Goal: Transaction & Acquisition: Purchase product/service

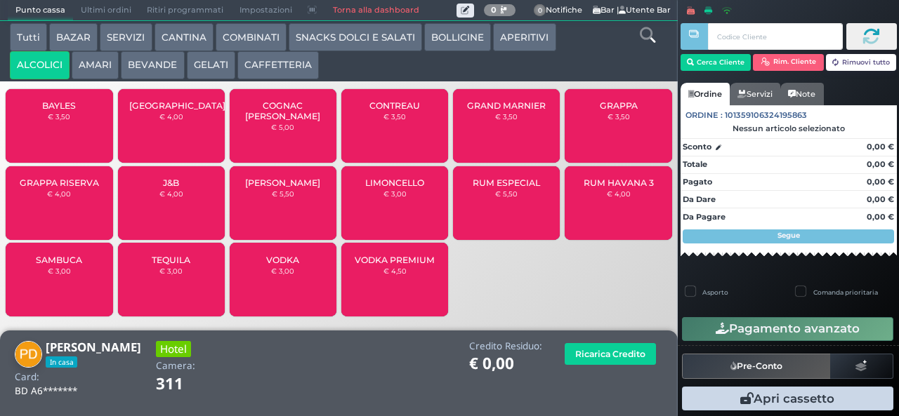
click at [56, 188] on span "GRAPPA RISERVA" at bounding box center [59, 183] width 79 height 11
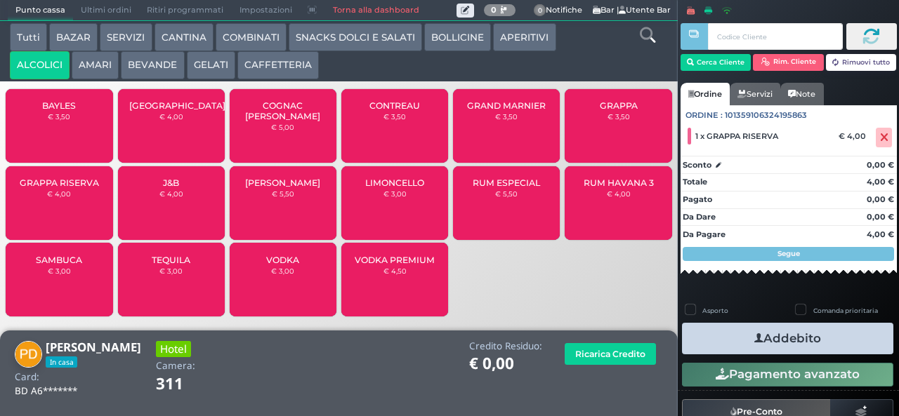
click at [96, 76] on button "AMARI" at bounding box center [95, 65] width 47 height 28
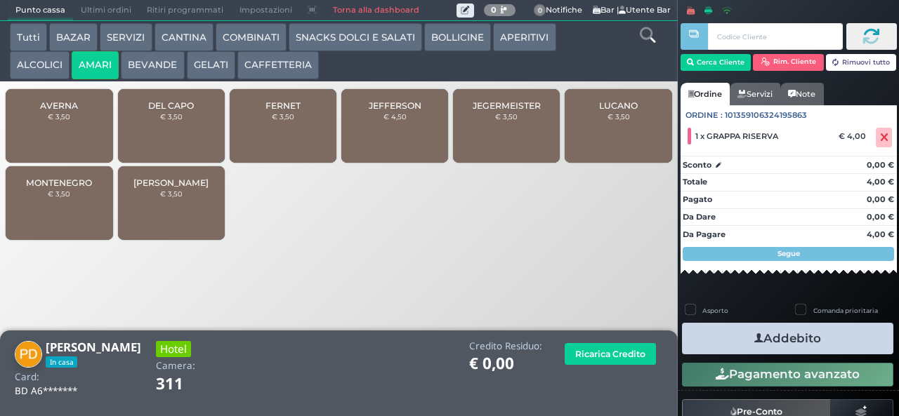
click at [63, 198] on small "€ 3,50" at bounding box center [59, 194] width 22 height 8
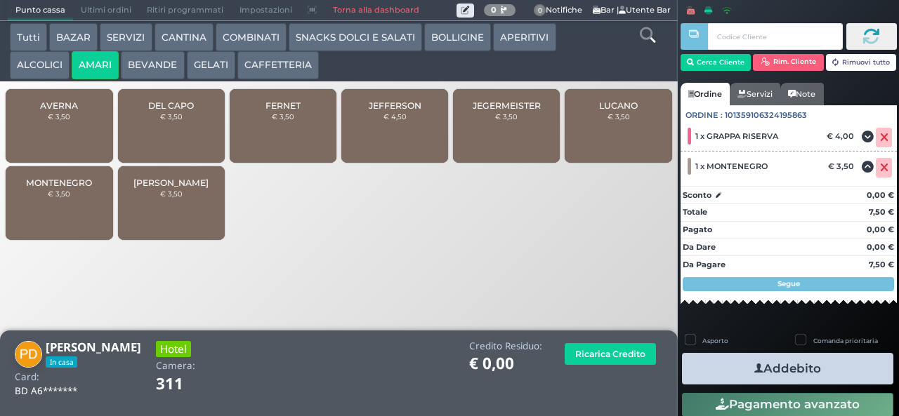
click at [754, 368] on icon "button" at bounding box center [758, 369] width 9 height 15
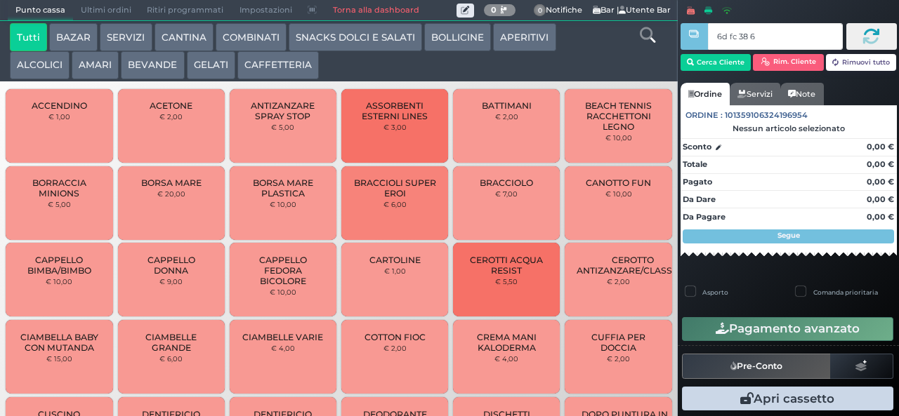
type input "6d fc 38 67"
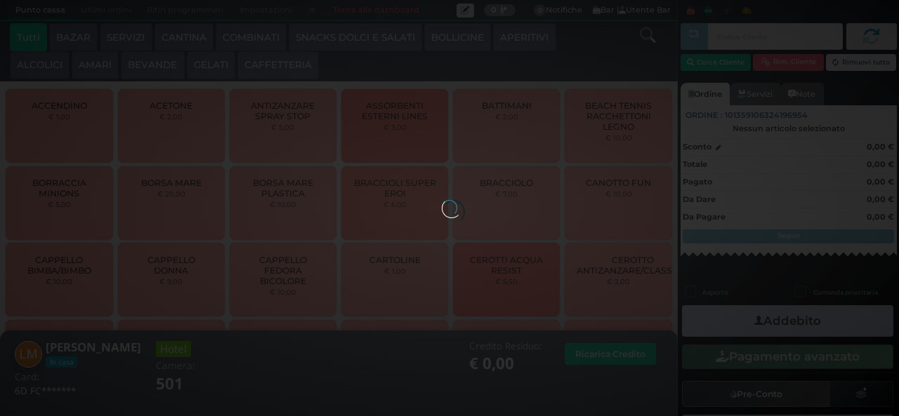
click at [268, 62] on button "CAFFETTERIA" at bounding box center [277, 65] width 81 height 28
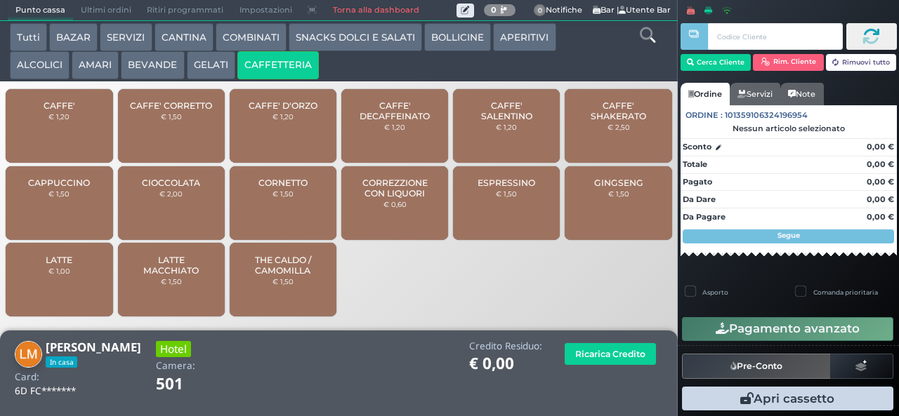
click at [487, 121] on span "CAFFE' SALENTINO" at bounding box center [507, 110] width 84 height 21
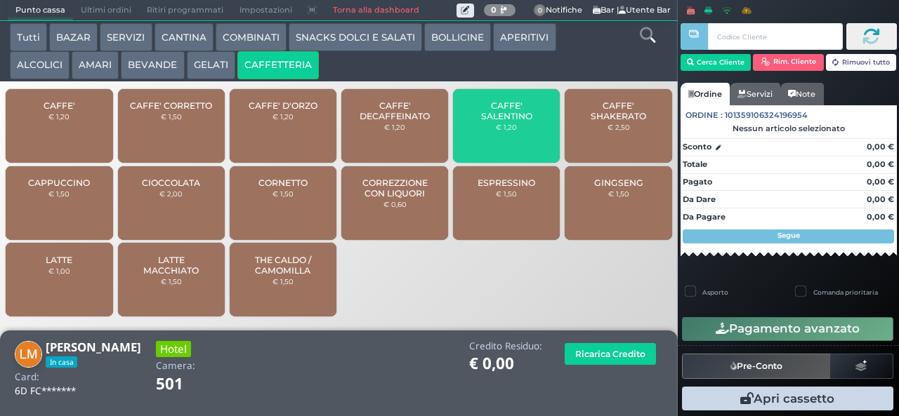
click at [475, 121] on span "CAFFE' SALENTINO" at bounding box center [507, 110] width 84 height 21
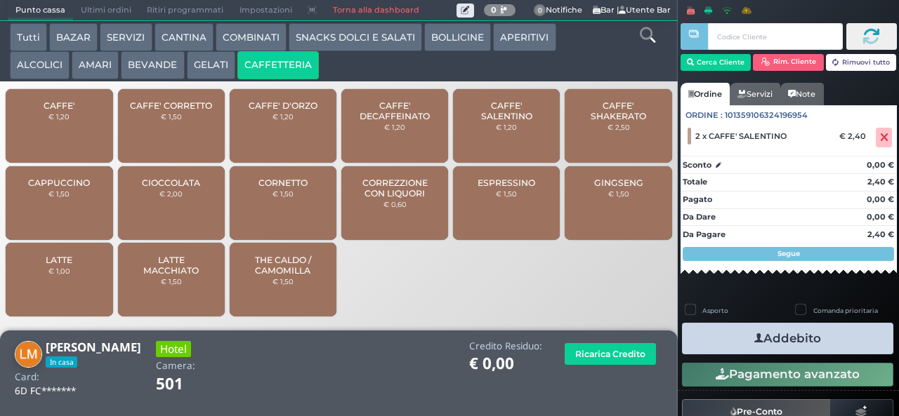
click at [754, 338] on icon "button" at bounding box center [758, 338] width 9 height 15
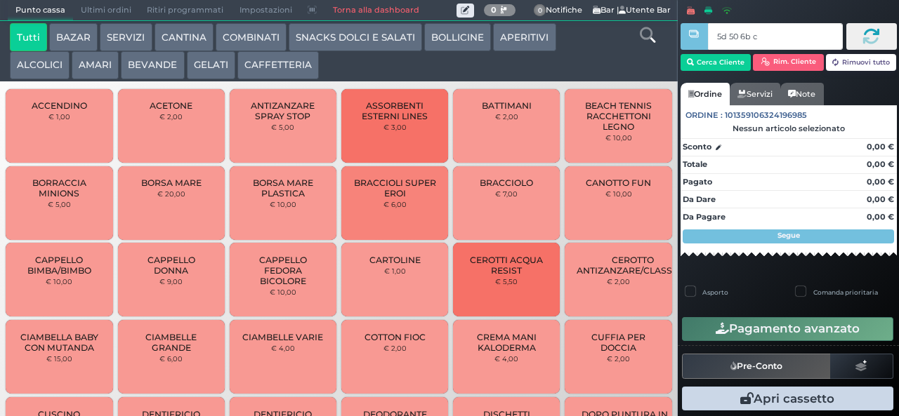
type input "5d 50 6b c3"
click at [0, 0] on div at bounding box center [0, 0] width 0 height 0
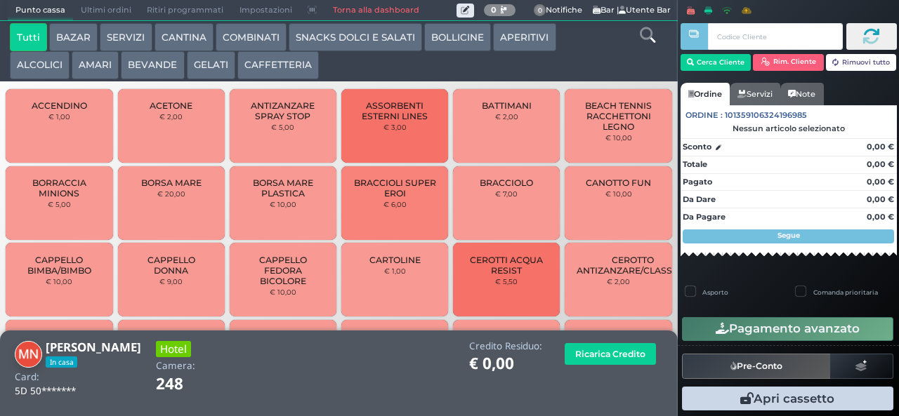
click at [81, 61] on button "AMARI" at bounding box center [95, 65] width 47 height 28
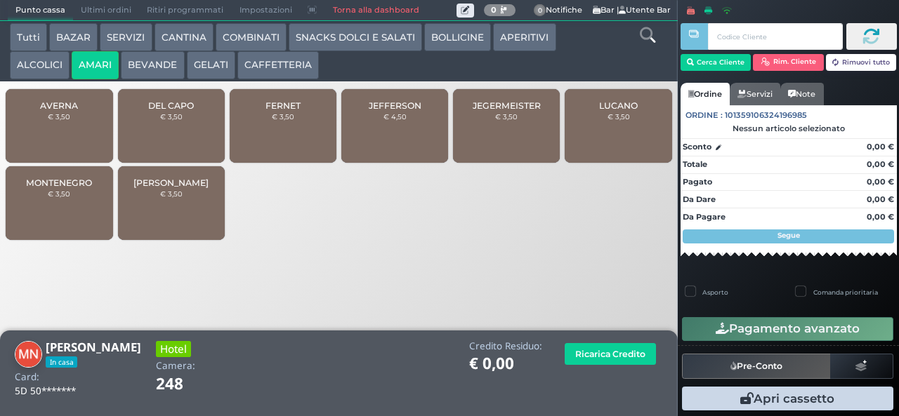
click at [289, 111] on span "FERNET" at bounding box center [282, 105] width 35 height 11
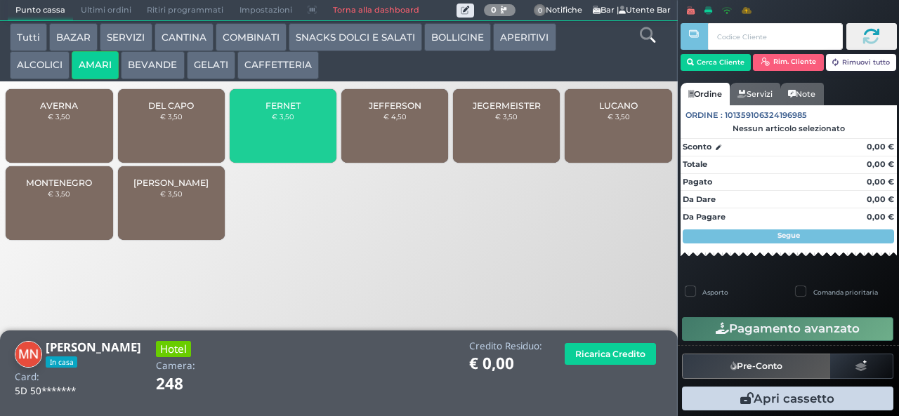
click at [275, 111] on span "FERNET" at bounding box center [282, 105] width 35 height 11
click at [270, 133] on div "FERNET € 3,50" at bounding box center [283, 126] width 107 height 74
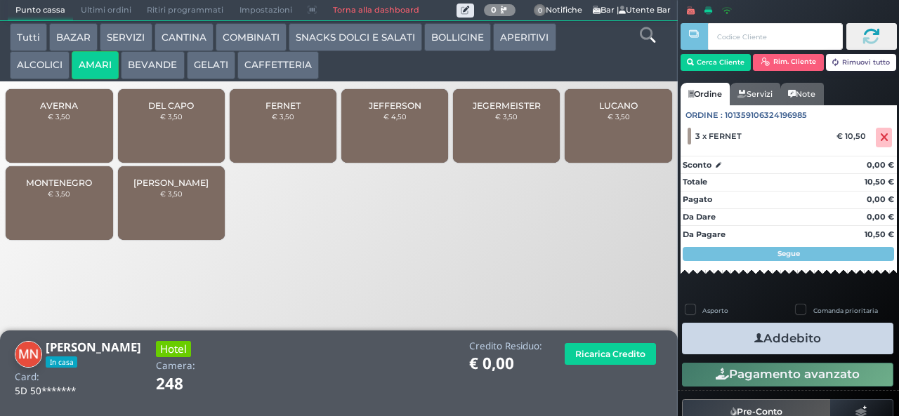
click at [754, 340] on icon "button" at bounding box center [758, 338] width 9 height 15
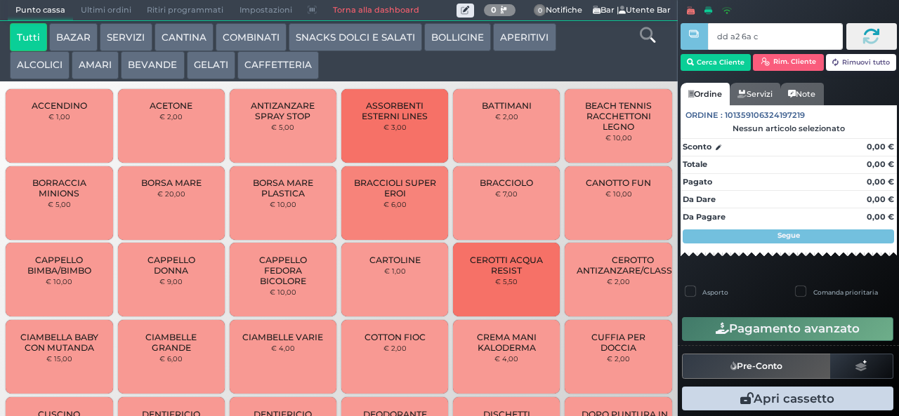
type input "dd a2 6a c3"
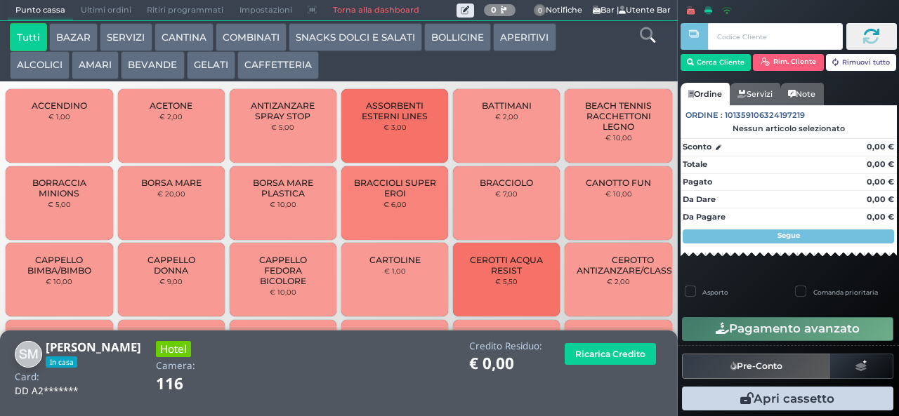
click at [91, 66] on button "AMARI" at bounding box center [95, 65] width 47 height 28
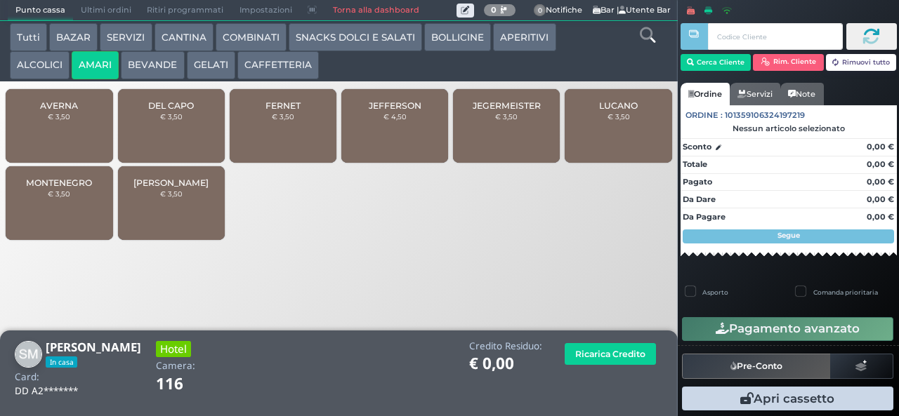
click at [53, 218] on div "MONTENEGRO € 3,50" at bounding box center [59, 203] width 107 height 74
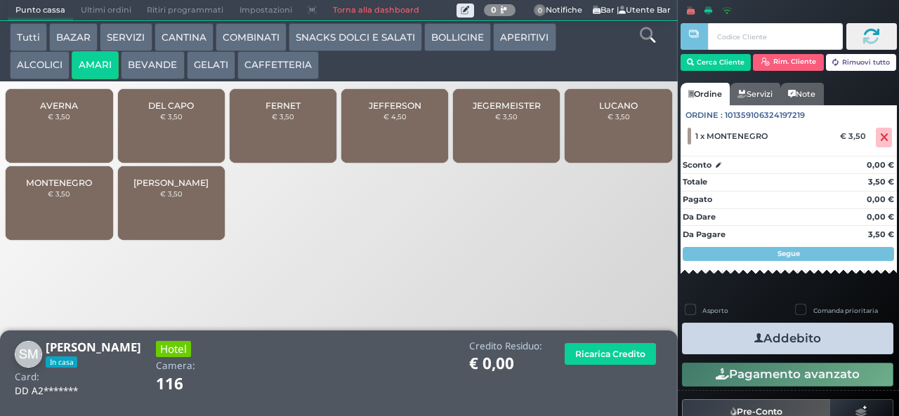
click at [735, 341] on button "Addebito" at bounding box center [787, 339] width 211 height 32
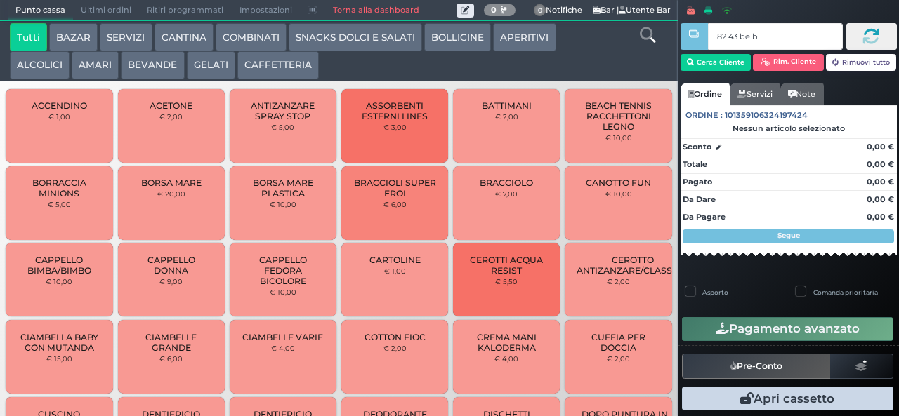
type input "82 43 be b9"
click at [0, 0] on div at bounding box center [0, 0] width 0 height 0
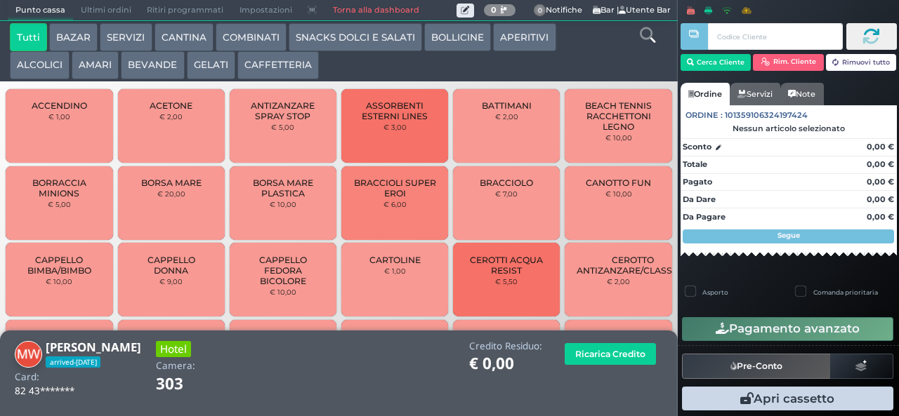
click at [225, 79] on button "GELATI" at bounding box center [211, 65] width 48 height 28
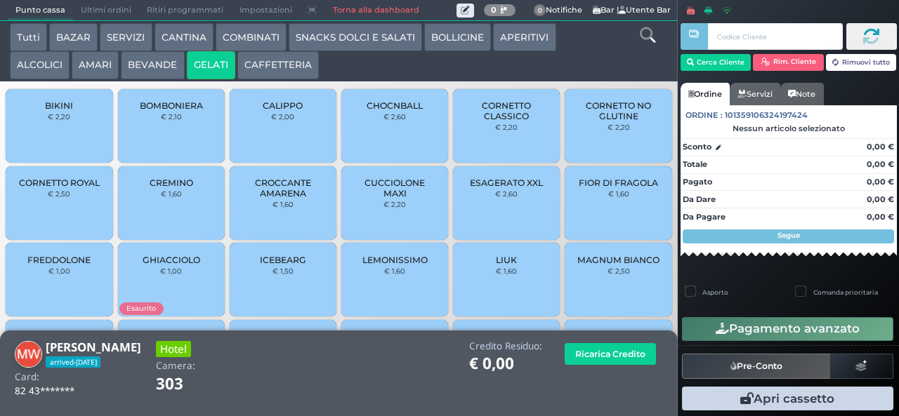
click at [159, 303] on div "GHIACCIOLO € 1,00" at bounding box center [171, 280] width 107 height 74
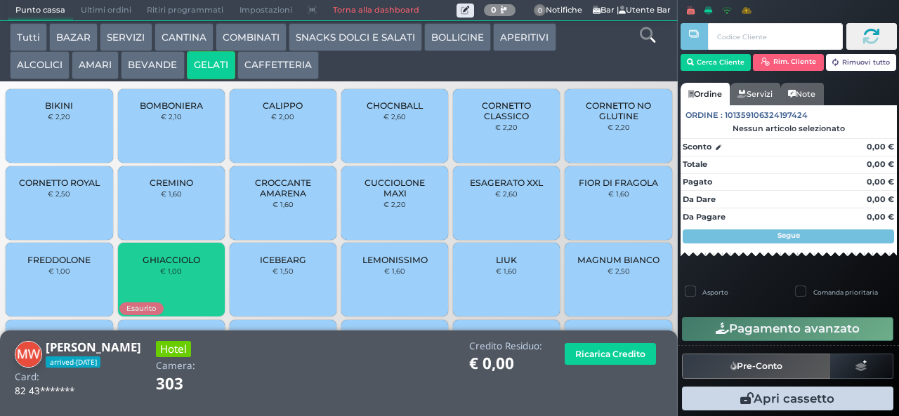
click at [170, 275] on small "€ 1,00" at bounding box center [171, 271] width 22 height 8
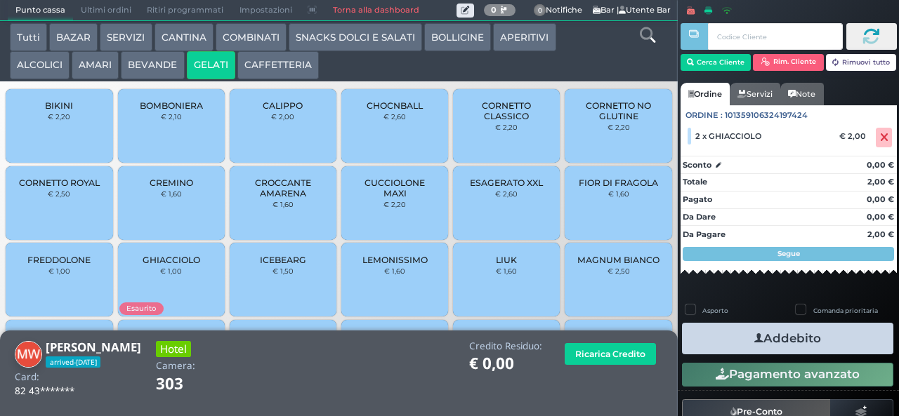
click at [713, 340] on button "Addebito" at bounding box center [787, 339] width 211 height 32
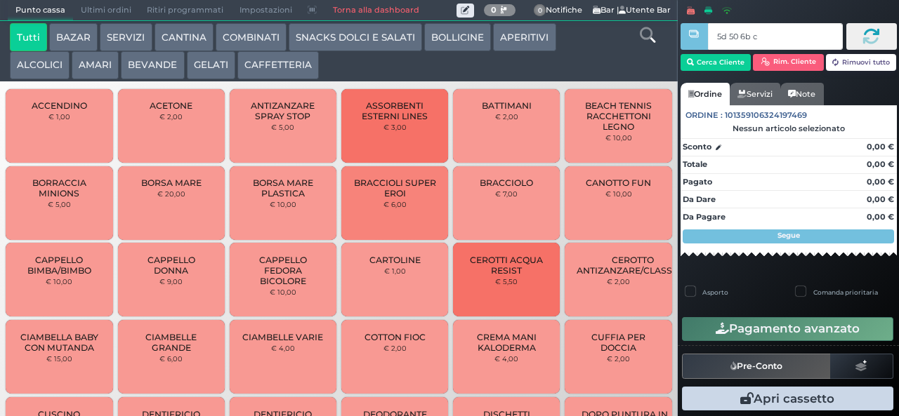
type input "5d 50 6b c3"
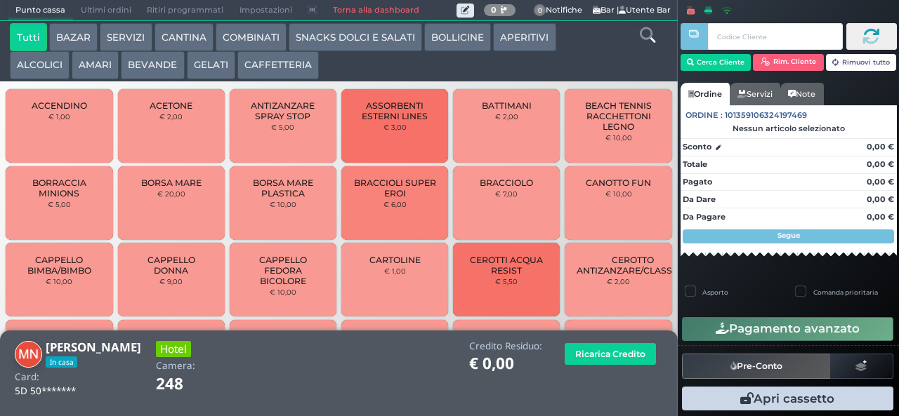
click at [205, 72] on button "GELATI" at bounding box center [211, 65] width 48 height 28
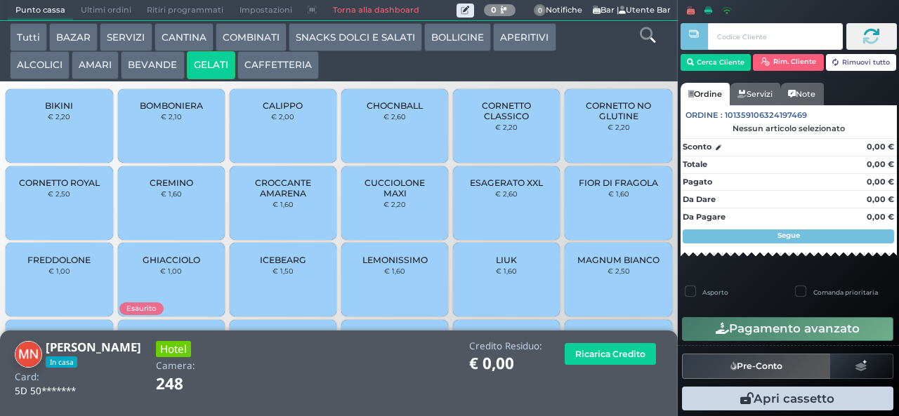
click at [253, 199] on span "CROCCANTE AMARENA" at bounding box center [284, 188] width 84 height 21
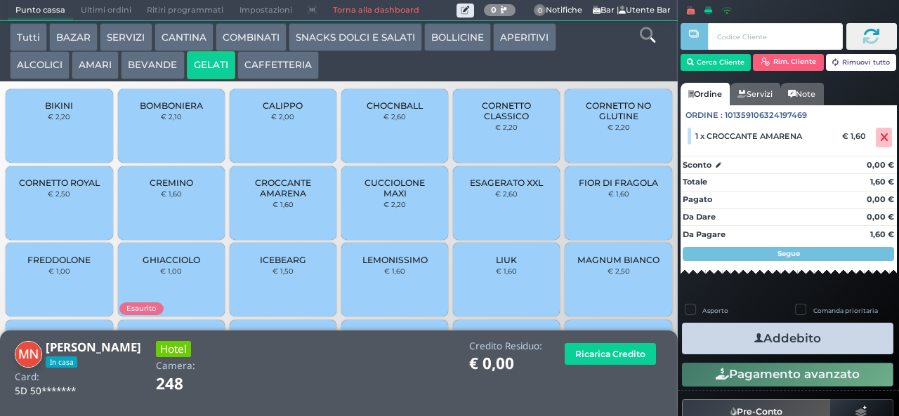
click at [729, 330] on button "Addebito" at bounding box center [787, 339] width 211 height 32
